Goal: Task Accomplishment & Management: Manage account settings

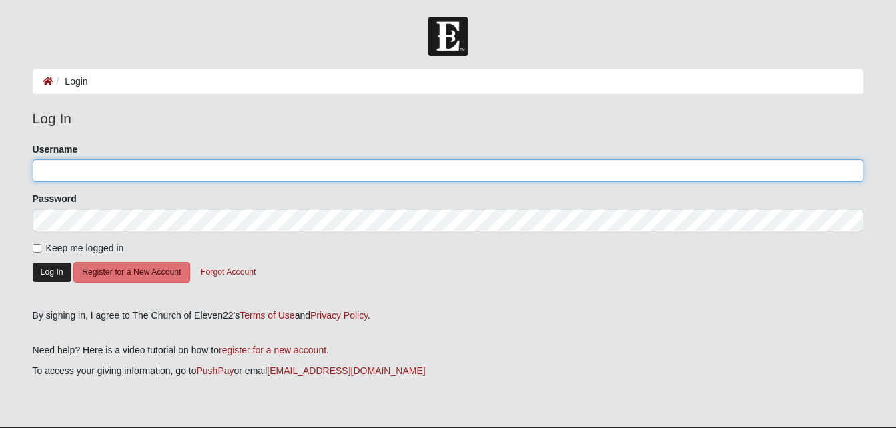
type input "MWinters"
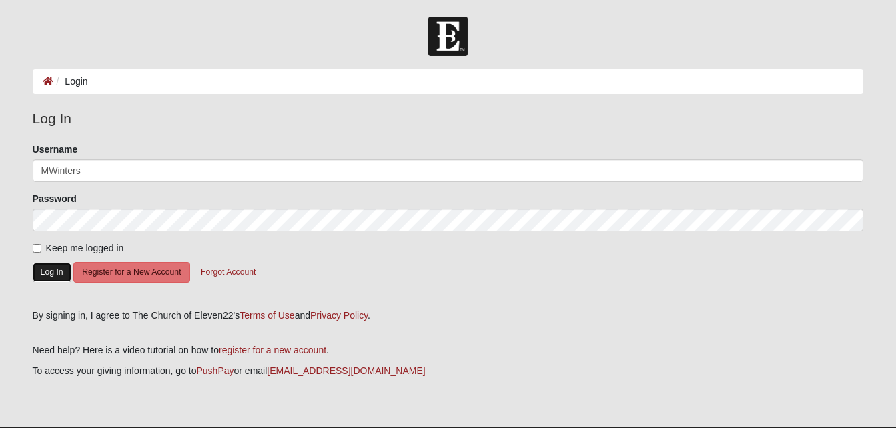
click at [58, 276] on button "Log In" at bounding box center [52, 272] width 39 height 19
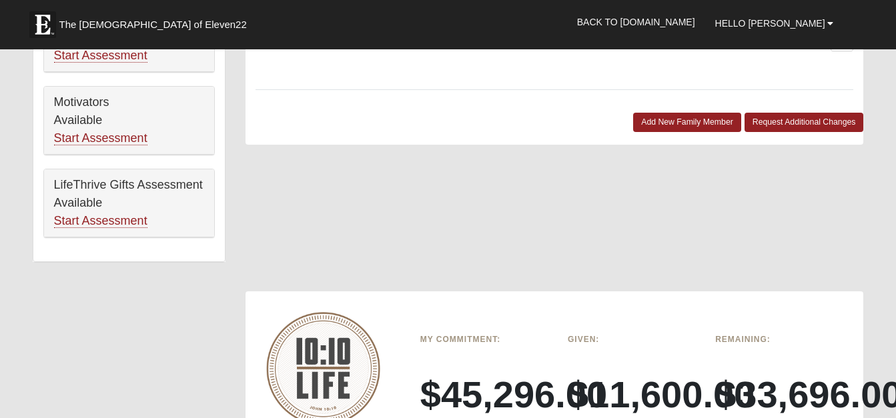
scroll to position [952, 0]
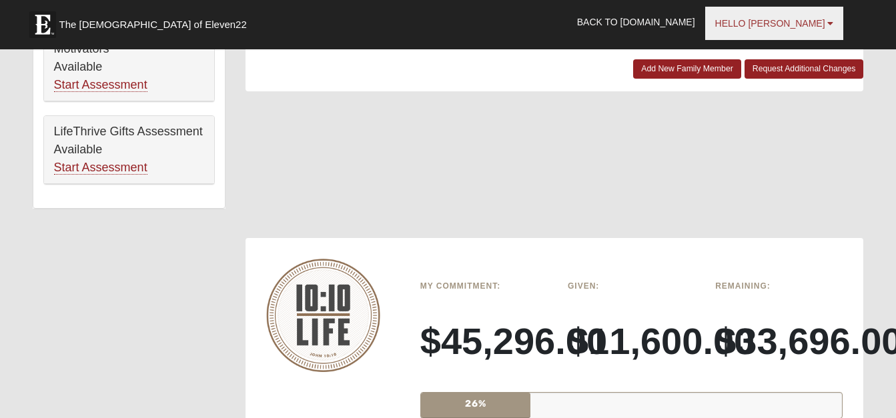
click at [792, 28] on span "Hello [PERSON_NAME]" at bounding box center [770, 23] width 110 height 11
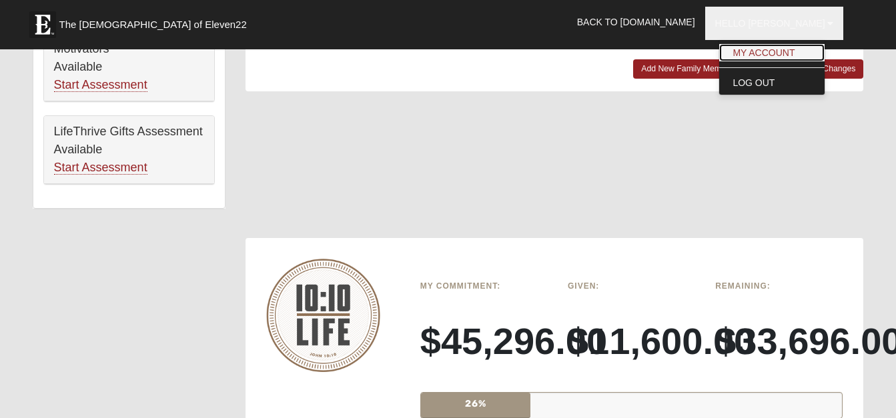
click at [788, 55] on link "My Account" at bounding box center [771, 52] width 105 height 17
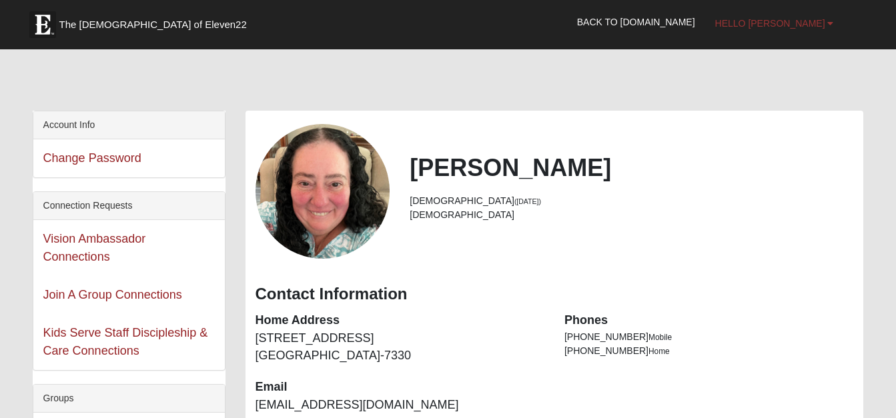
click at [829, 22] on b at bounding box center [830, 23] width 6 height 9
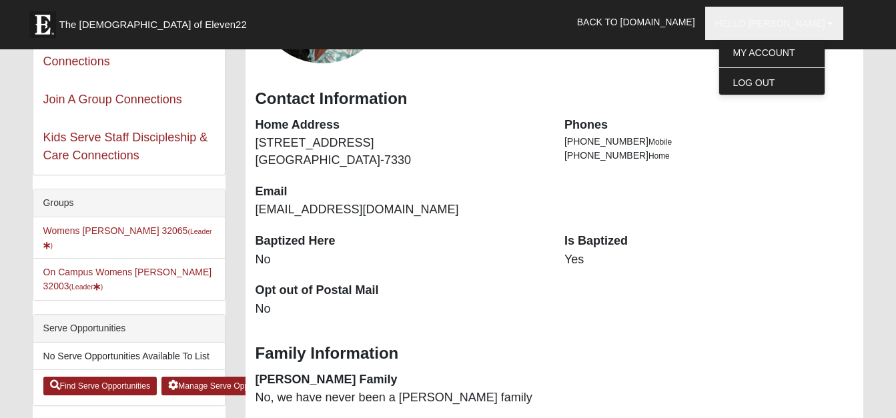
scroll to position [222, 0]
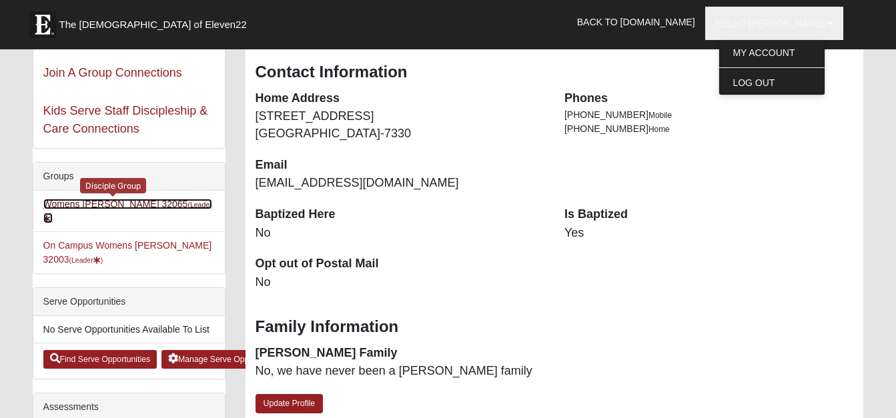
click at [129, 204] on link "Womens Winters 32065 (Leader )" at bounding box center [127, 211] width 169 height 25
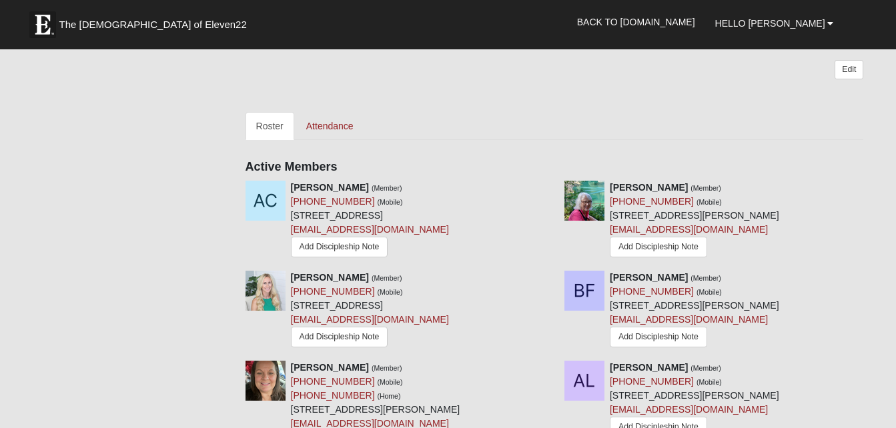
scroll to position [569, 0]
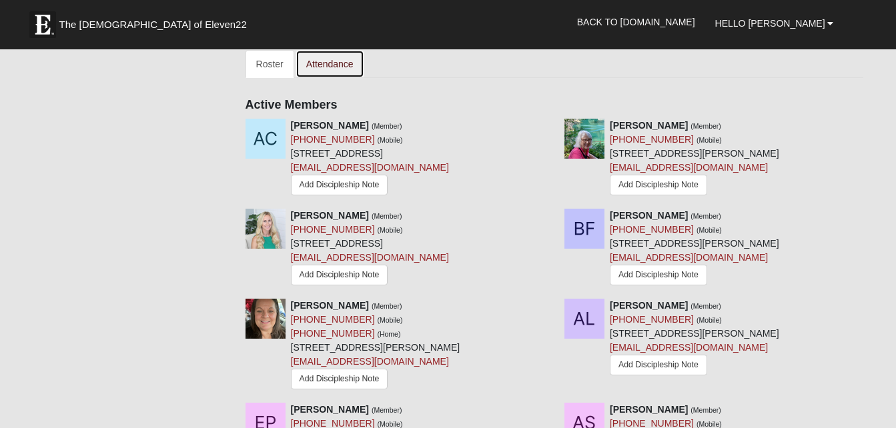
click at [322, 65] on link "Attendance" at bounding box center [330, 64] width 69 height 28
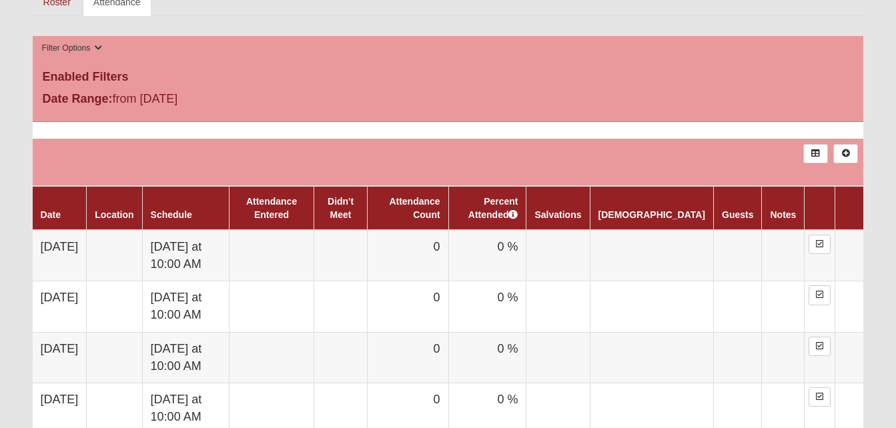
scroll to position [667, 0]
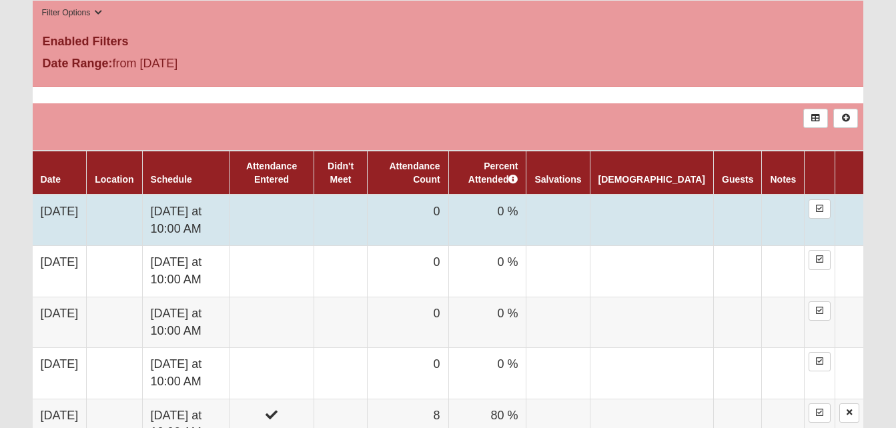
click at [423, 214] on td "0" at bounding box center [408, 220] width 81 height 51
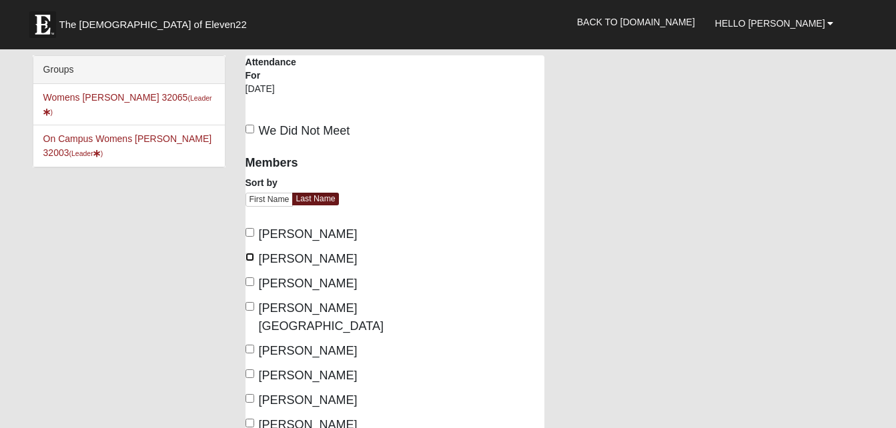
click at [254, 256] on input "[PERSON_NAME]" at bounding box center [250, 257] width 9 height 9
checkbox input "true"
click at [250, 280] on input "[PERSON_NAME]" at bounding box center [250, 282] width 9 height 9
checkbox input "true"
click at [251, 370] on input "Leclair, Aleksandra" at bounding box center [250, 374] width 9 height 9
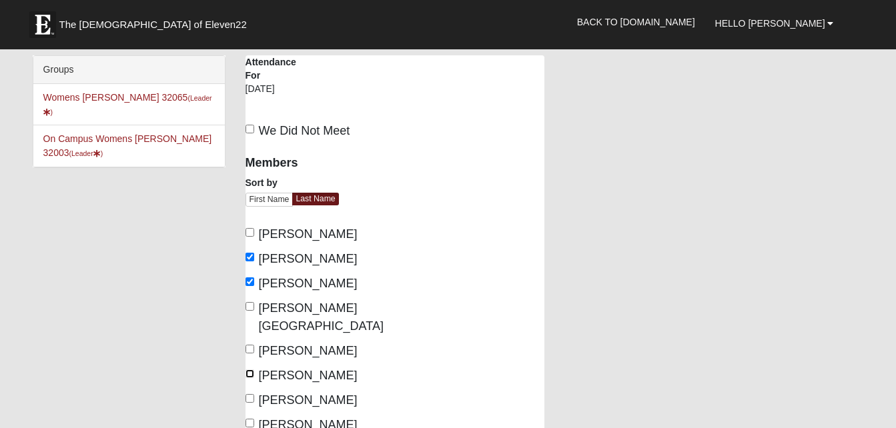
checkbox input "true"
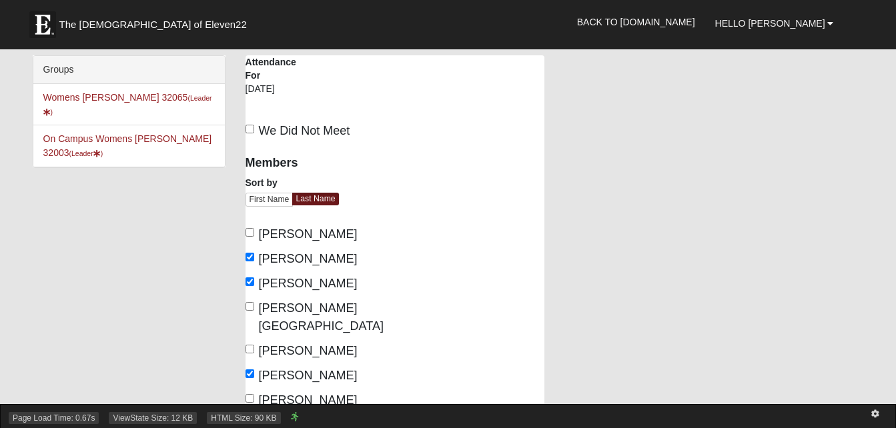
click at [254, 405] on div "Page Load Time: 0.67s ViewState Size: 12 KB HTML Size: 90 KB" at bounding box center [448, 416] width 896 height 24
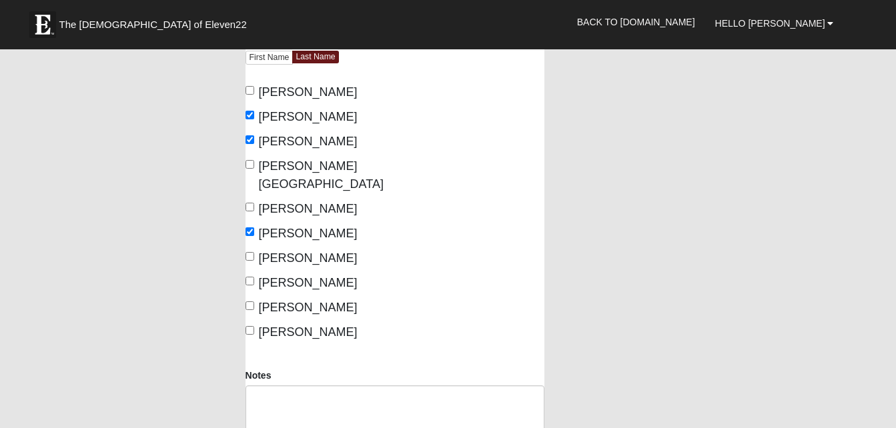
scroll to position [258, 0]
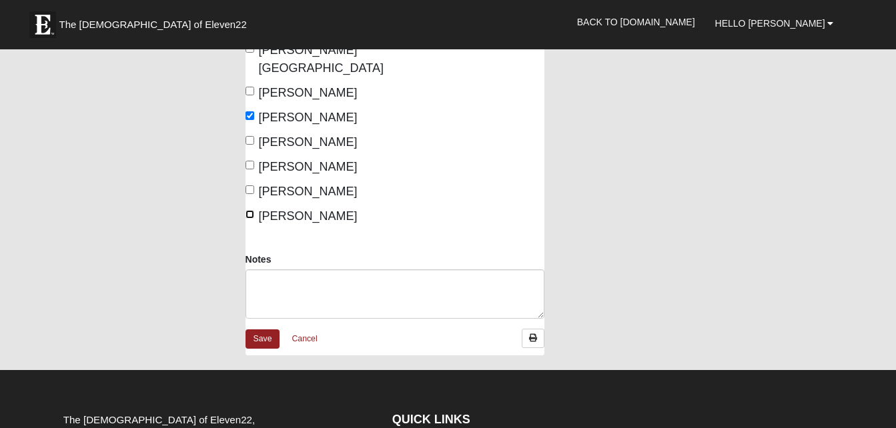
click at [248, 210] on input "Winters, Mary" at bounding box center [250, 214] width 9 height 9
checkbox input "true"
click at [264, 330] on link "Save" at bounding box center [263, 339] width 35 height 19
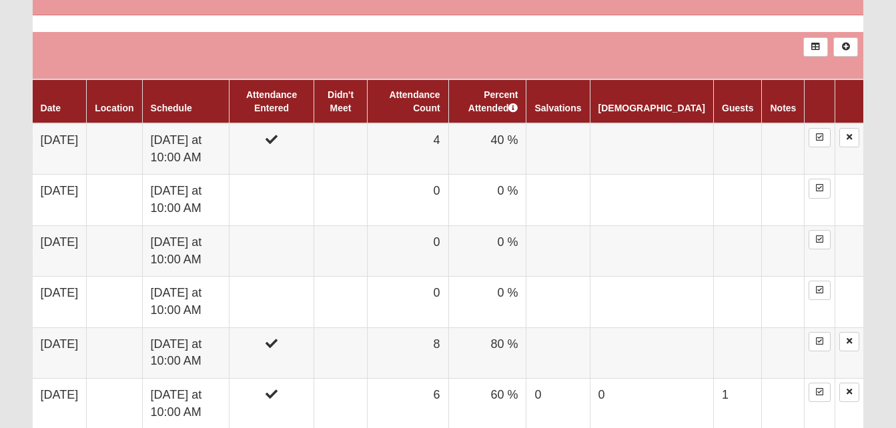
scroll to position [756, 0]
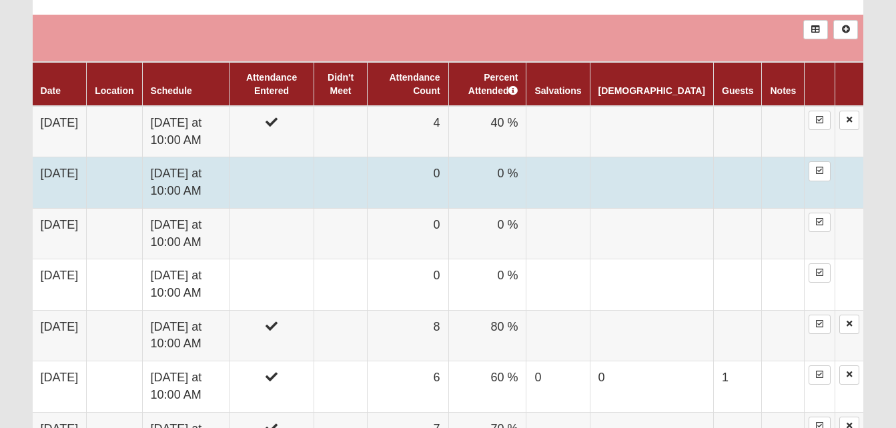
click at [364, 177] on td at bounding box center [340, 182] width 53 height 51
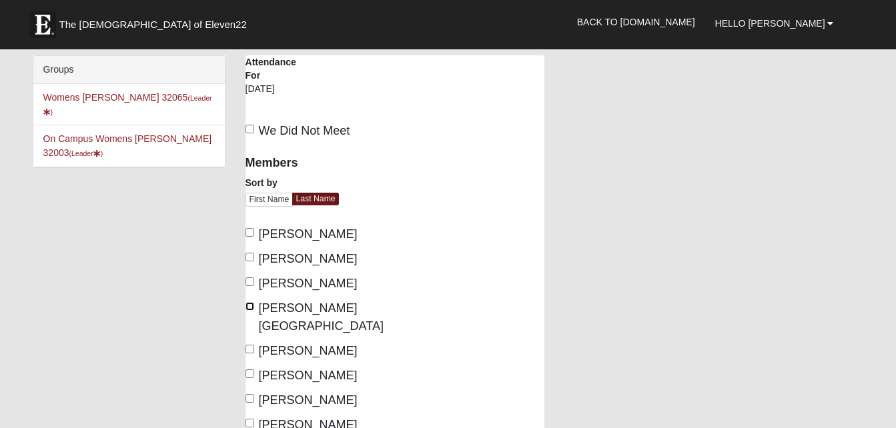
click at [248, 306] on input "Fiore, Bethany" at bounding box center [250, 306] width 9 height 9
checkbox input "true"
click at [248, 370] on input "Leclair, Aleksandra" at bounding box center [250, 374] width 9 height 9
checkbox input "true"
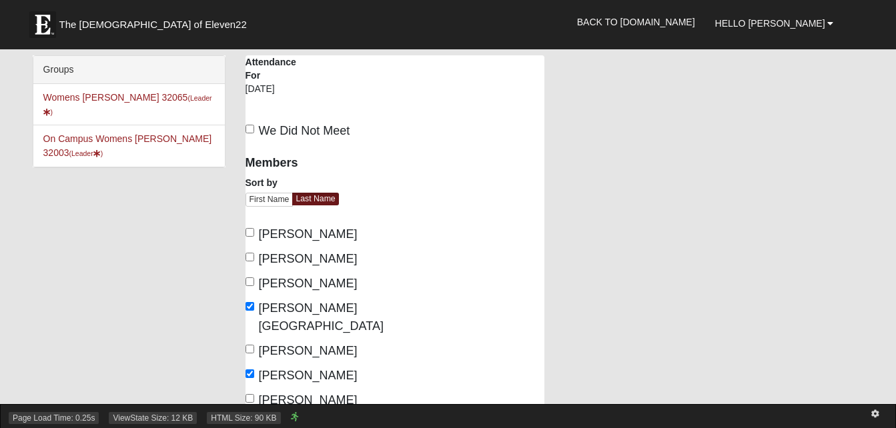
click at [257, 404] on div "Page Load Time: 0.25s ViewState Size: 12 KB HTML Size: 90 KB" at bounding box center [448, 416] width 896 height 24
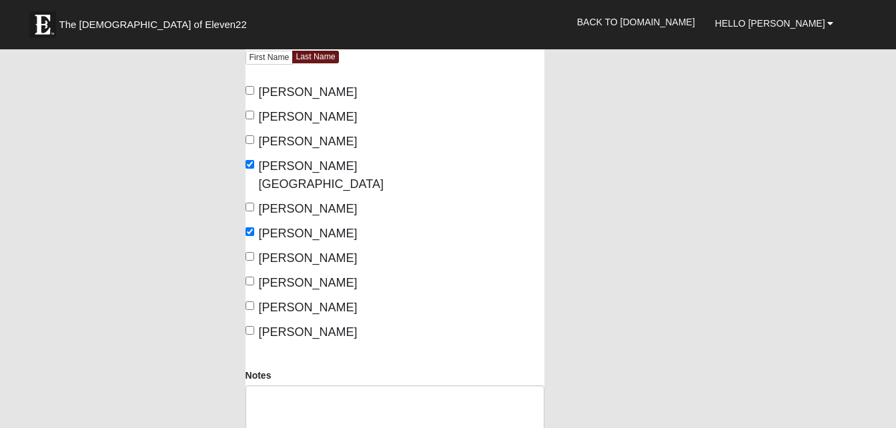
scroll to position [240, 0]
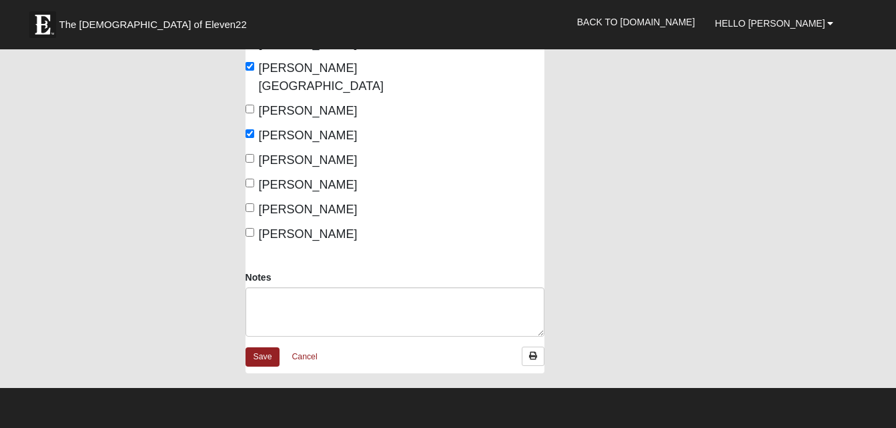
click at [248, 176] on label "Scholl, Ashli" at bounding box center [302, 185] width 112 height 18
click at [248, 179] on input "Scholl, Ashli" at bounding box center [250, 183] width 9 height 9
checkbox input "true"
click at [260, 228] on span "Winters, Mary" at bounding box center [308, 234] width 99 height 13
click at [254, 228] on input "Winters, Mary" at bounding box center [250, 232] width 9 height 9
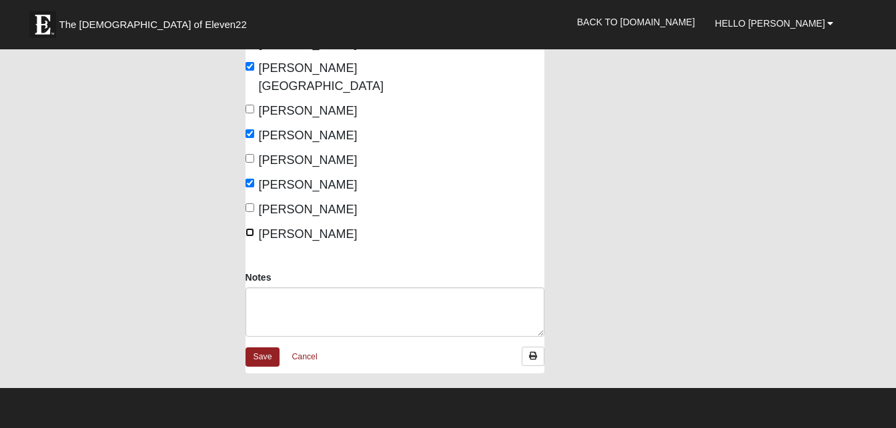
checkbox input "true"
click at [260, 348] on link "Save" at bounding box center [263, 357] width 35 height 19
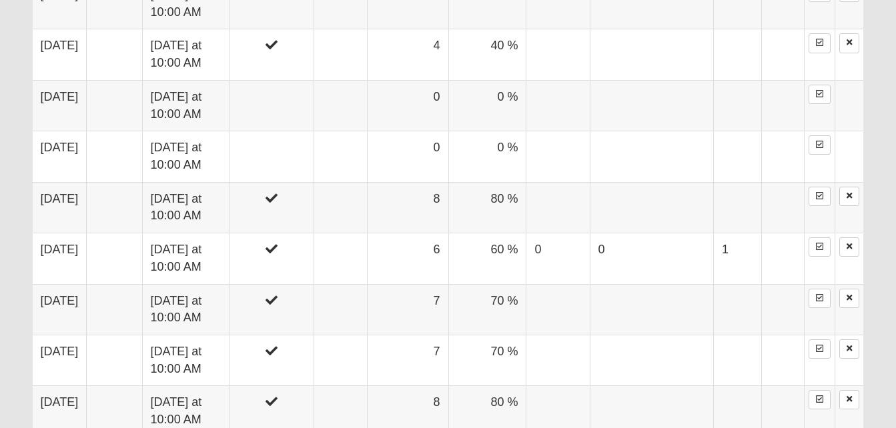
scroll to position [890, 0]
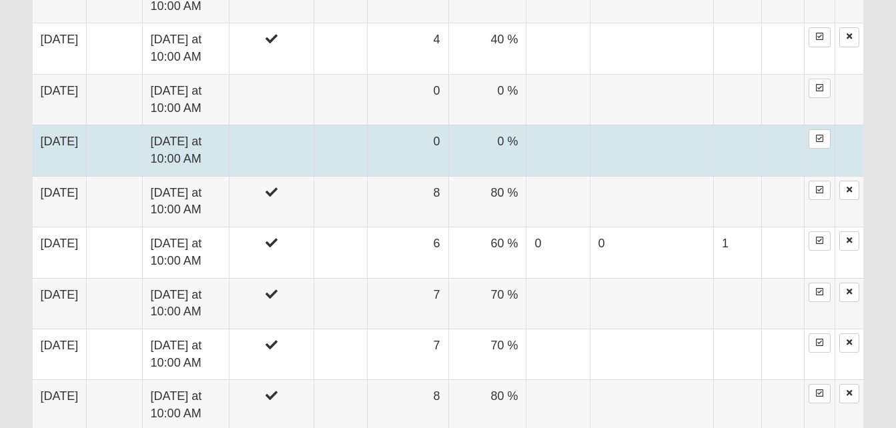
click at [314, 143] on td at bounding box center [272, 150] width 85 height 51
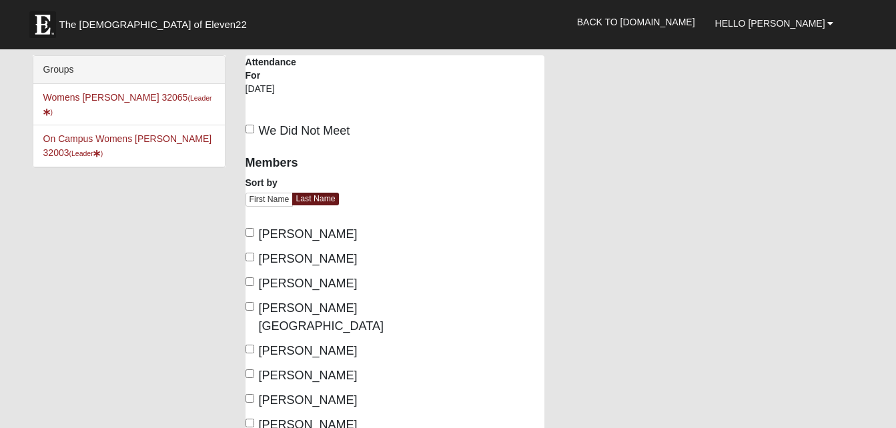
click at [259, 131] on span "We Did Not Meet" at bounding box center [304, 130] width 91 height 13
click at [254, 131] on input "We Did Not Meet" at bounding box center [250, 129] width 9 height 9
checkbox input "true"
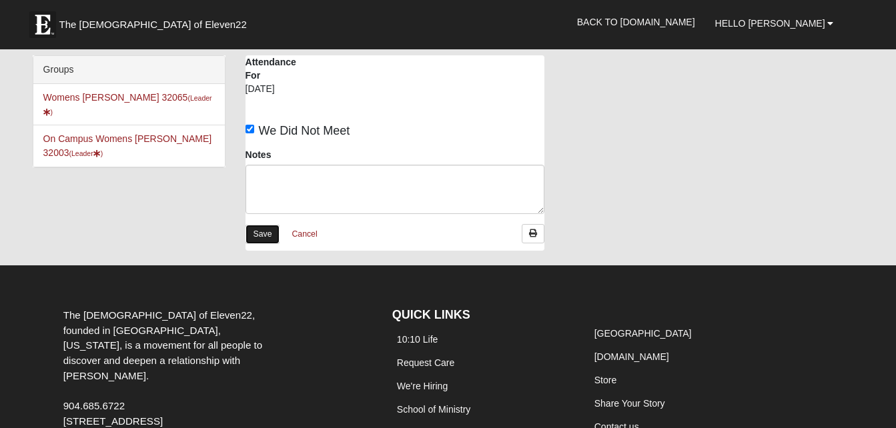
click at [265, 234] on link "Save" at bounding box center [263, 234] width 35 height 19
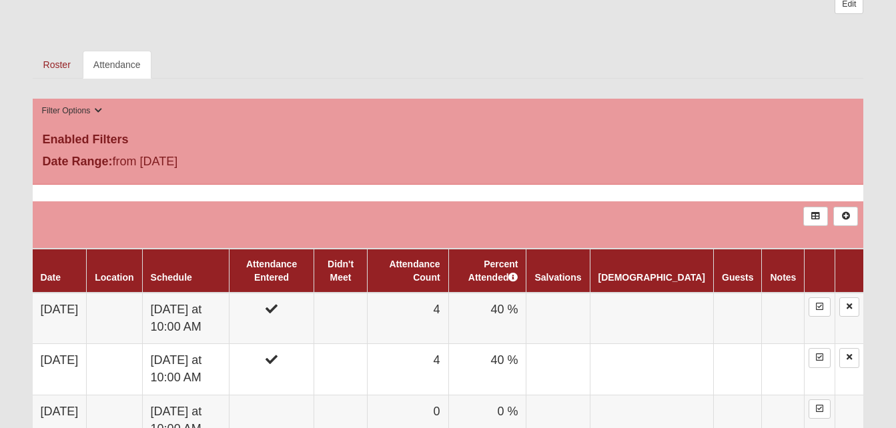
scroll to position [605, 0]
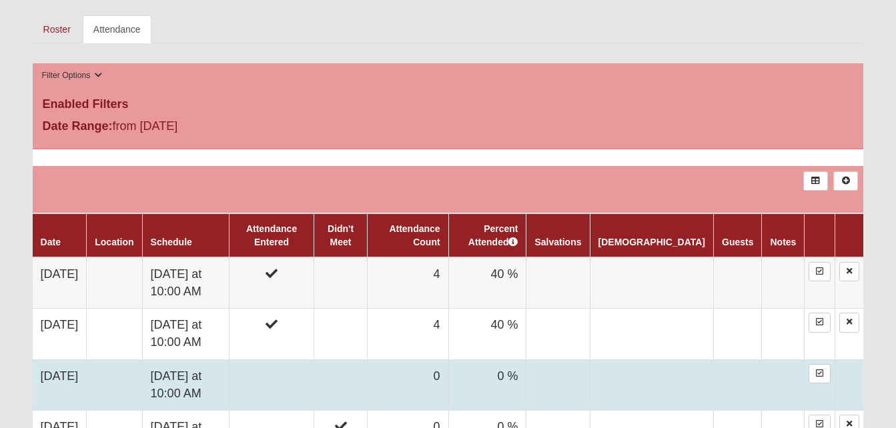
click at [314, 370] on td at bounding box center [272, 385] width 85 height 51
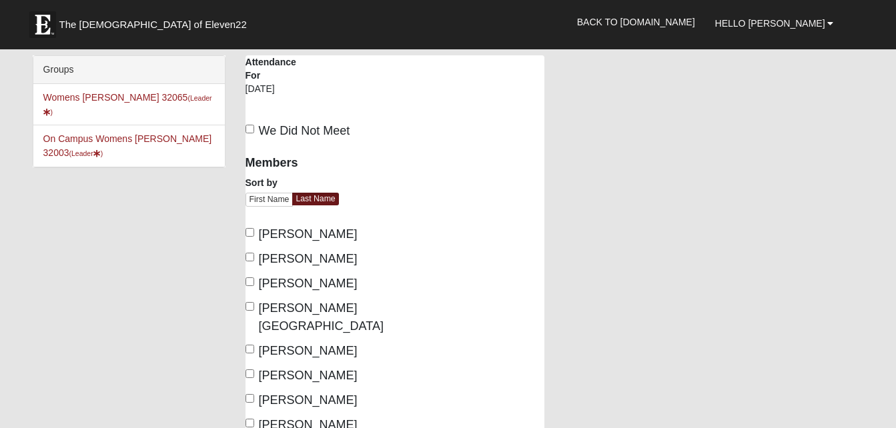
click at [255, 232] on label "[PERSON_NAME]" at bounding box center [302, 235] width 112 height 18
click at [254, 232] on input "[PERSON_NAME]" at bounding box center [250, 232] width 9 height 9
checkbox input "true"
click at [252, 254] on input "[PERSON_NAME]" at bounding box center [250, 257] width 9 height 9
checkbox input "true"
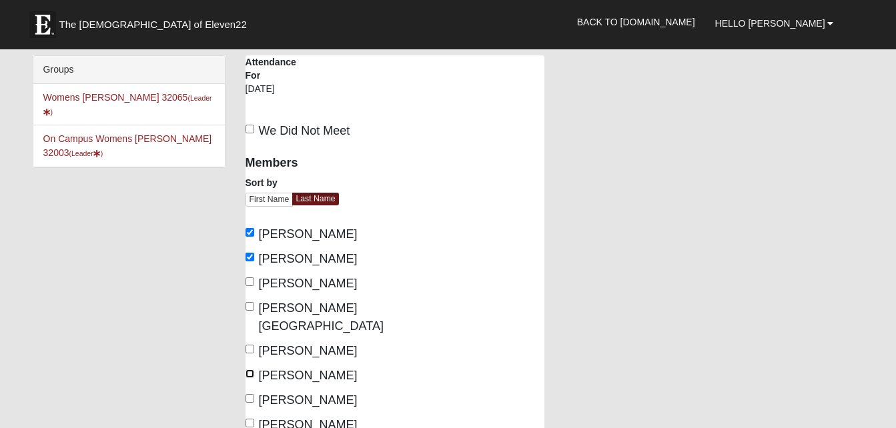
click at [254, 370] on input "[PERSON_NAME]" at bounding box center [250, 374] width 9 height 9
checkbox input "true"
click at [246, 394] on input "[PERSON_NAME]" at bounding box center [250, 398] width 9 height 9
checkbox input "true"
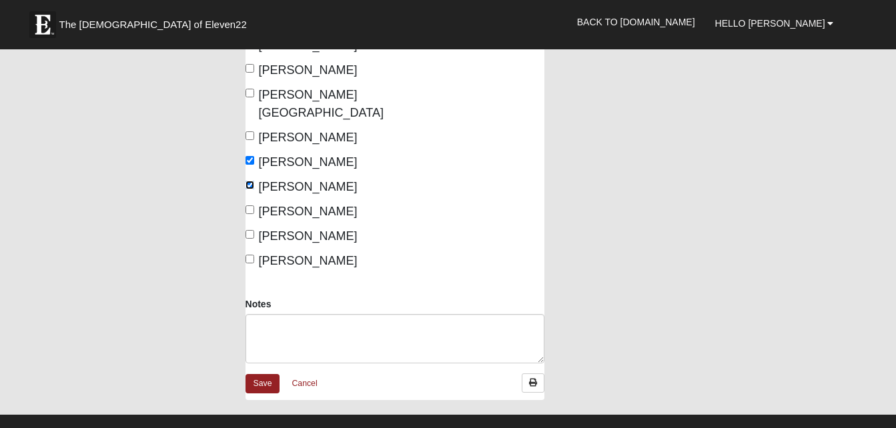
scroll to position [276, 0]
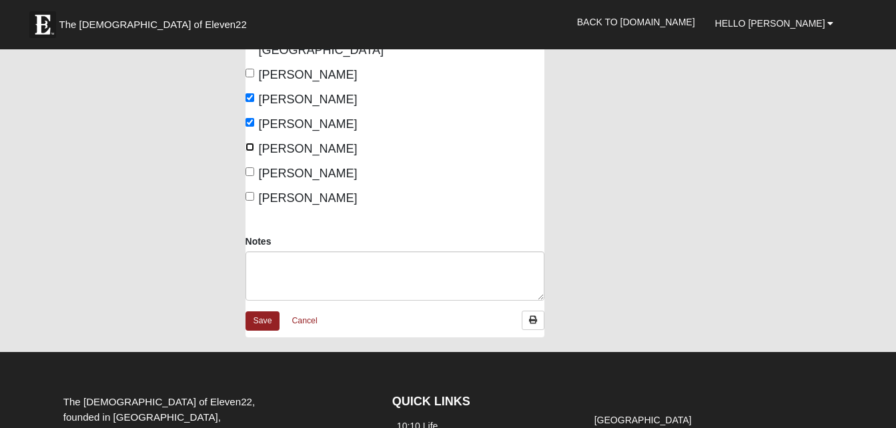
click at [249, 143] on input "[PERSON_NAME]" at bounding box center [250, 147] width 9 height 9
checkbox input "true"
click at [254, 190] on label "[PERSON_NAME]" at bounding box center [302, 199] width 112 height 18
click at [254, 192] on input "[PERSON_NAME]" at bounding box center [250, 196] width 9 height 9
checkbox input "true"
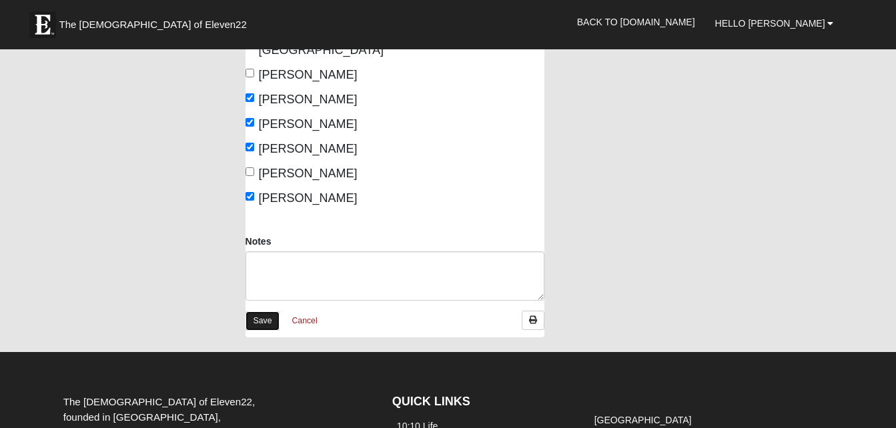
click at [261, 312] on link "Save" at bounding box center [263, 321] width 35 height 19
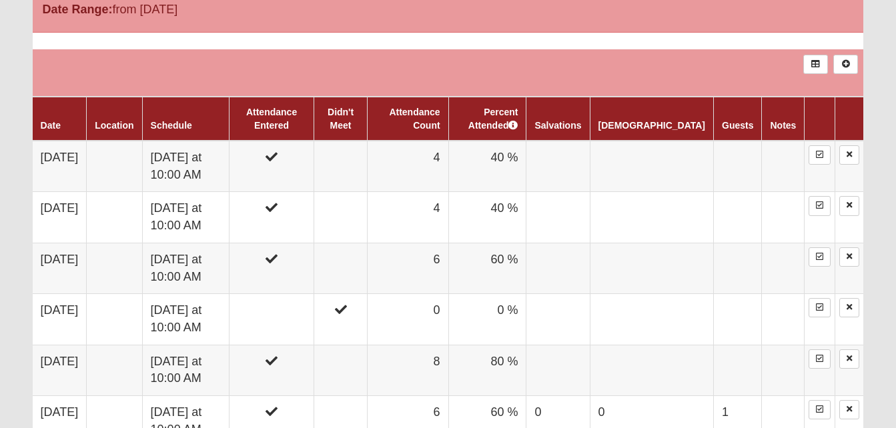
scroll to position [828, 0]
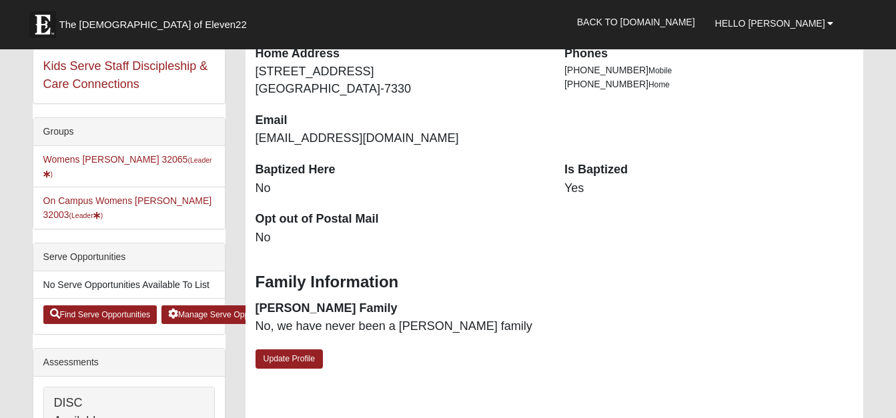
scroll to position [276, 0]
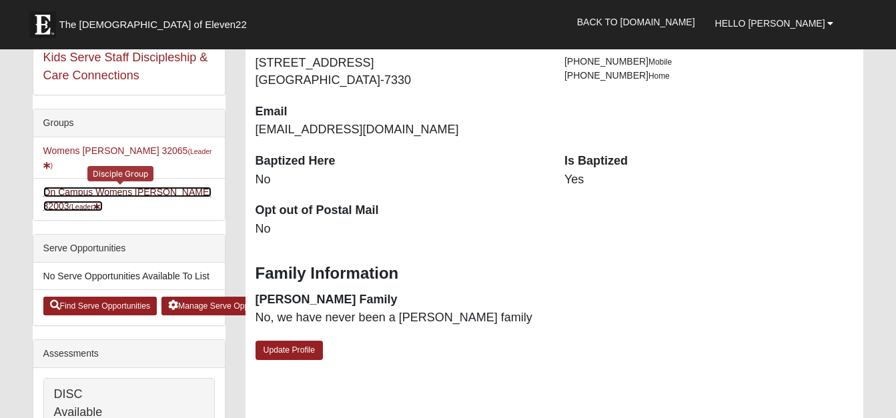
click at [133, 187] on link "On Campus Womens Winters 32003 (Leader )" at bounding box center [127, 199] width 169 height 25
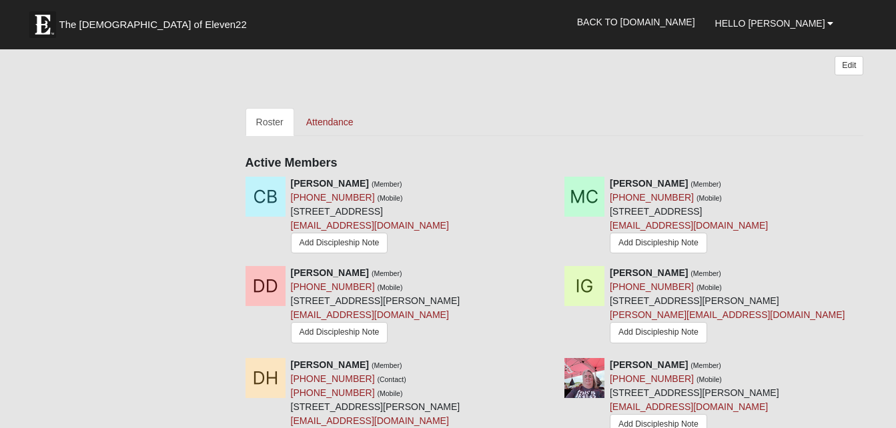
scroll to position [561, 0]
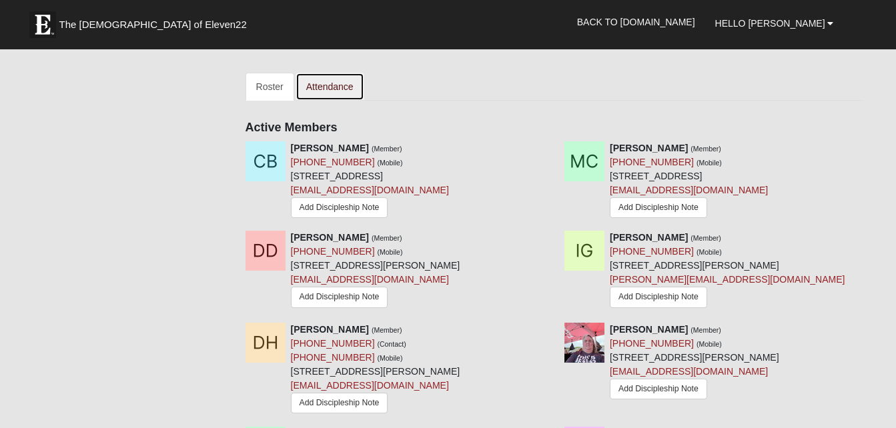
click at [323, 87] on link "Attendance" at bounding box center [330, 87] width 69 height 28
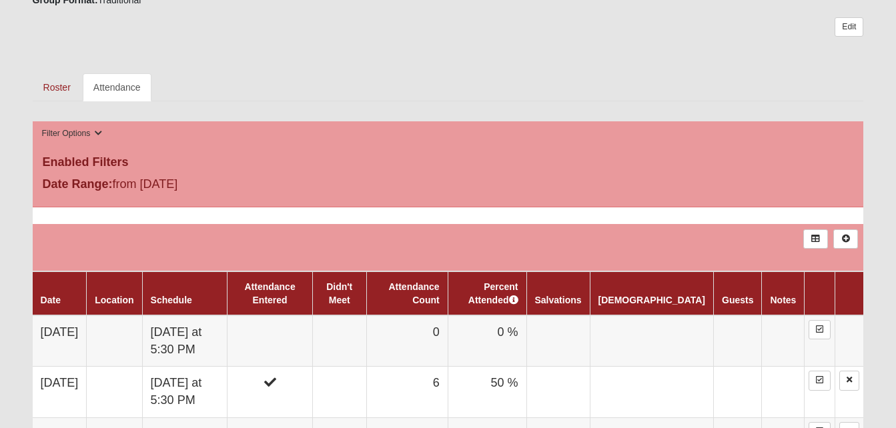
scroll to position [605, 0]
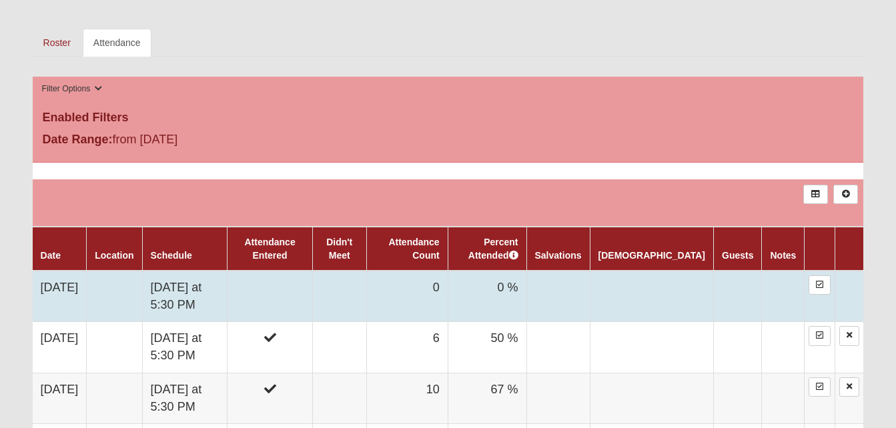
click at [312, 275] on td at bounding box center [270, 296] width 85 height 51
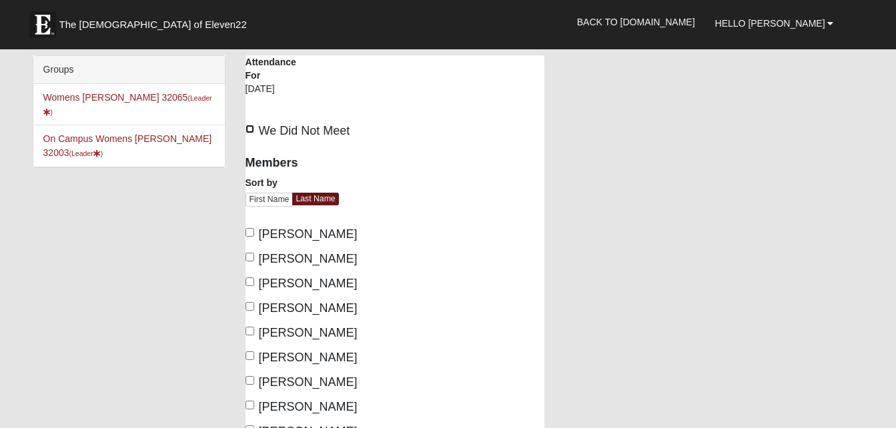
click at [248, 132] on input "We Did Not Meet" at bounding box center [250, 129] width 9 height 9
checkbox input "true"
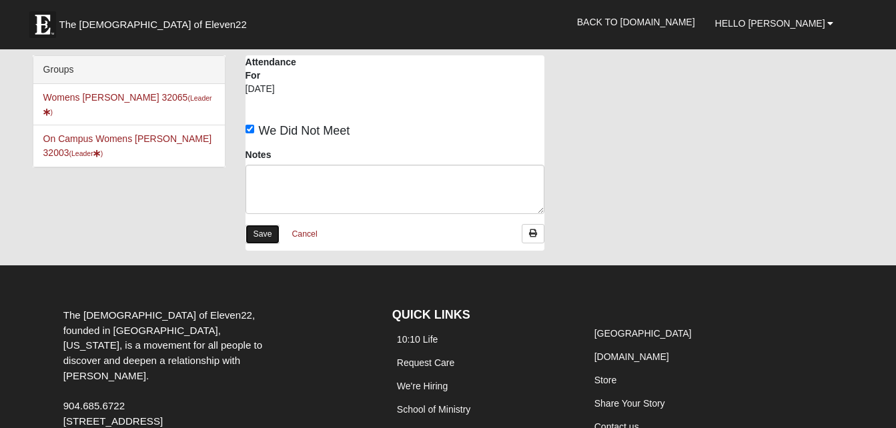
click at [261, 232] on link "Save" at bounding box center [263, 234] width 35 height 19
